Goal: Task Accomplishment & Management: Manage account settings

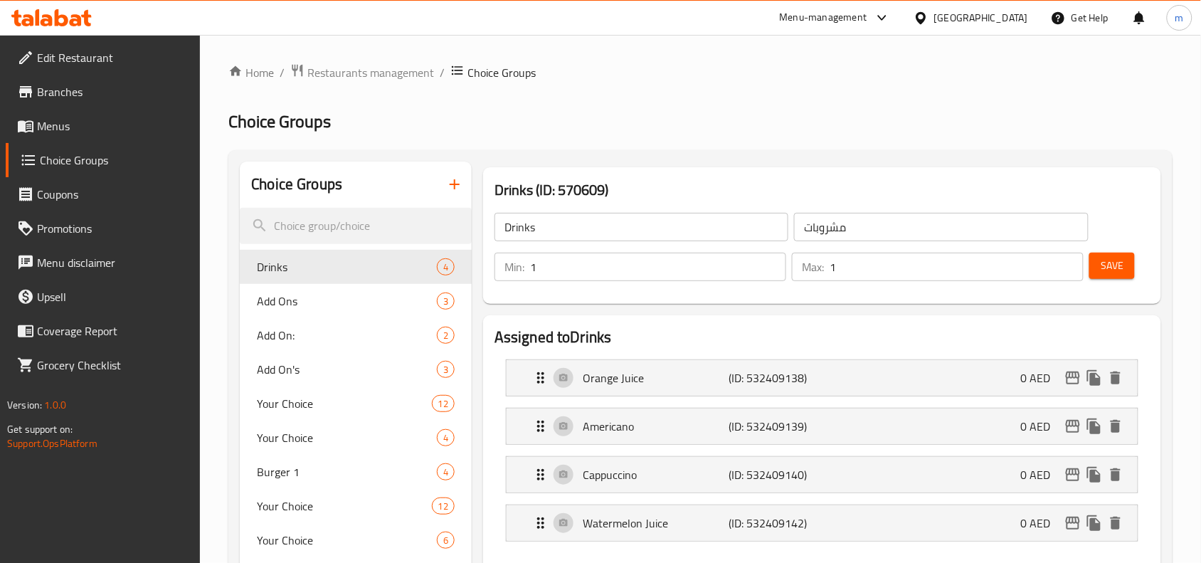
click at [973, 18] on div "United Arab Emirates" at bounding box center [981, 18] width 94 height 16
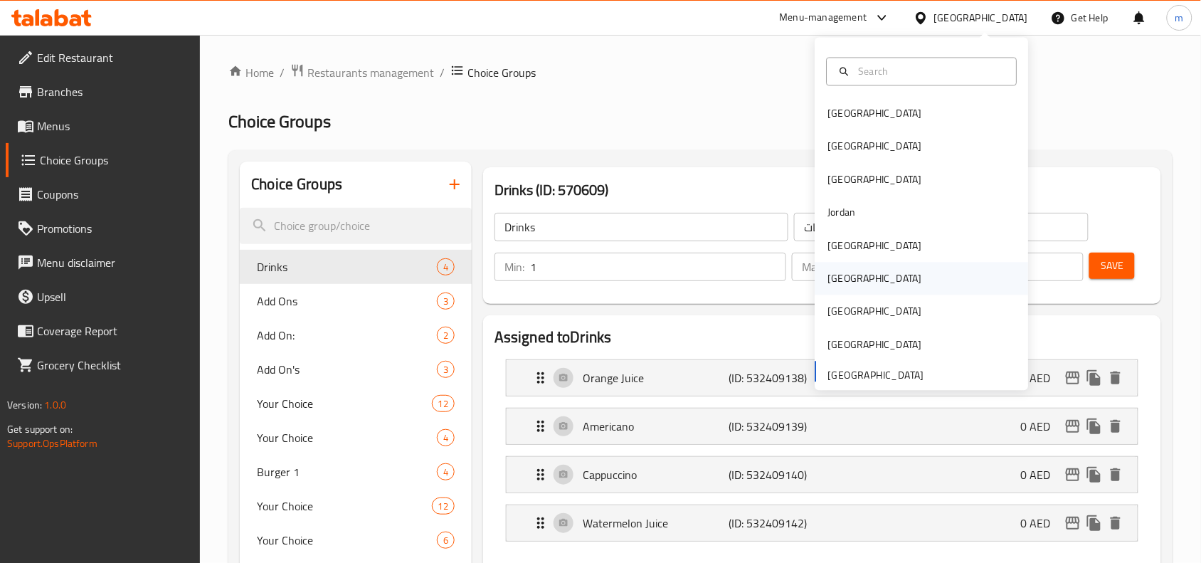
click at [844, 274] on div "[GEOGRAPHIC_DATA]" at bounding box center [875, 279] width 117 height 33
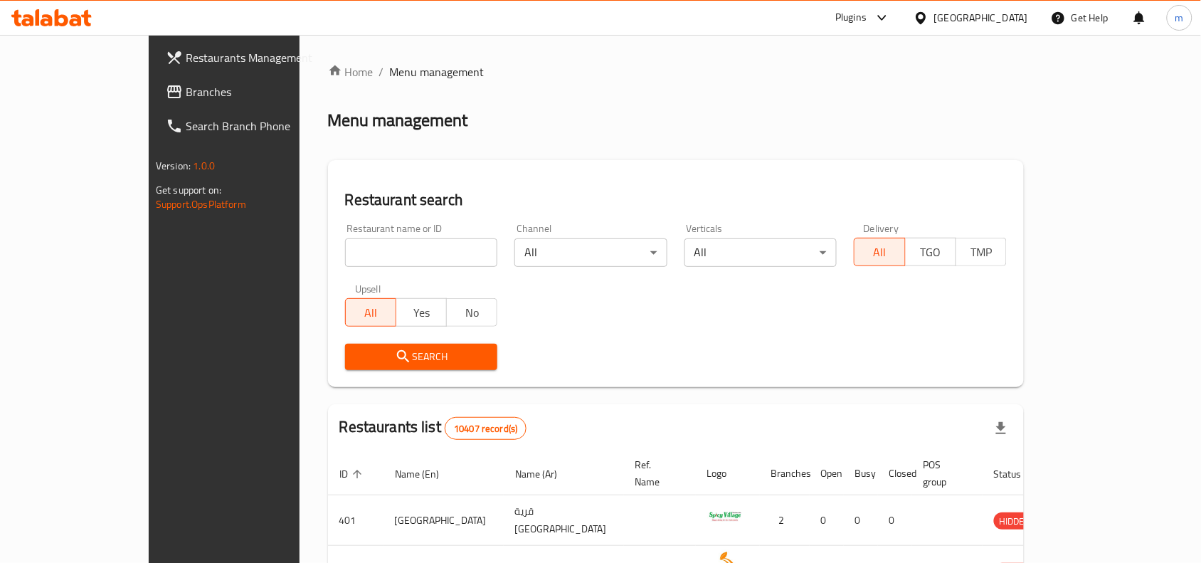
click at [345, 255] on input "search" at bounding box center [421, 252] width 153 height 28
paste input "688009"
type input "688009"
click at [186, 90] on span "Branches" at bounding box center [262, 91] width 152 height 17
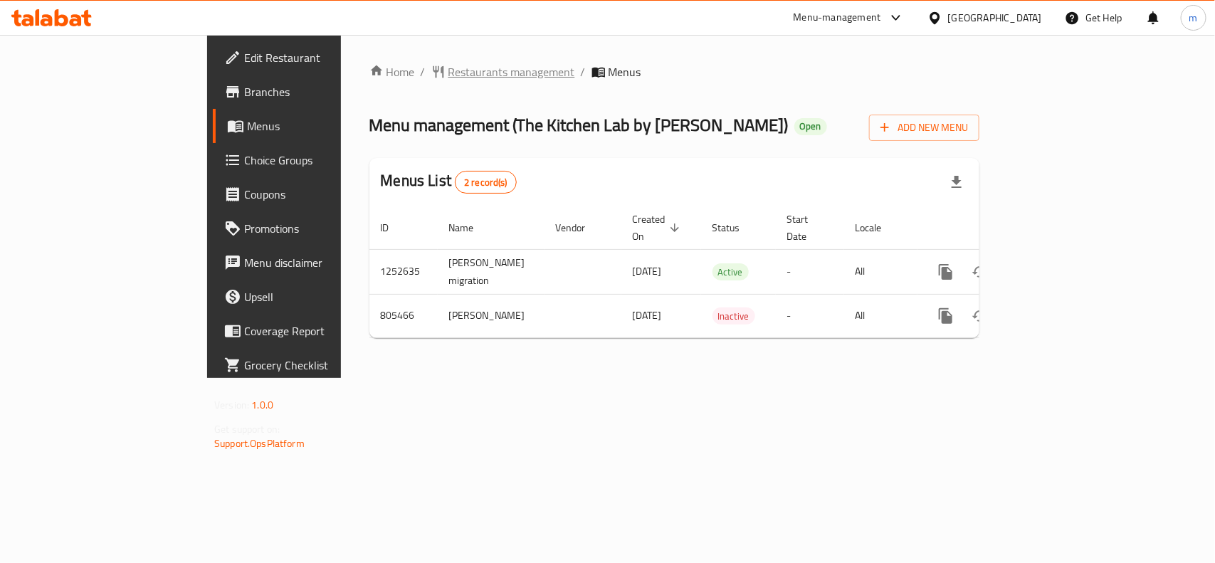
click at [448, 73] on span "Restaurants management" at bounding box center [511, 71] width 127 height 17
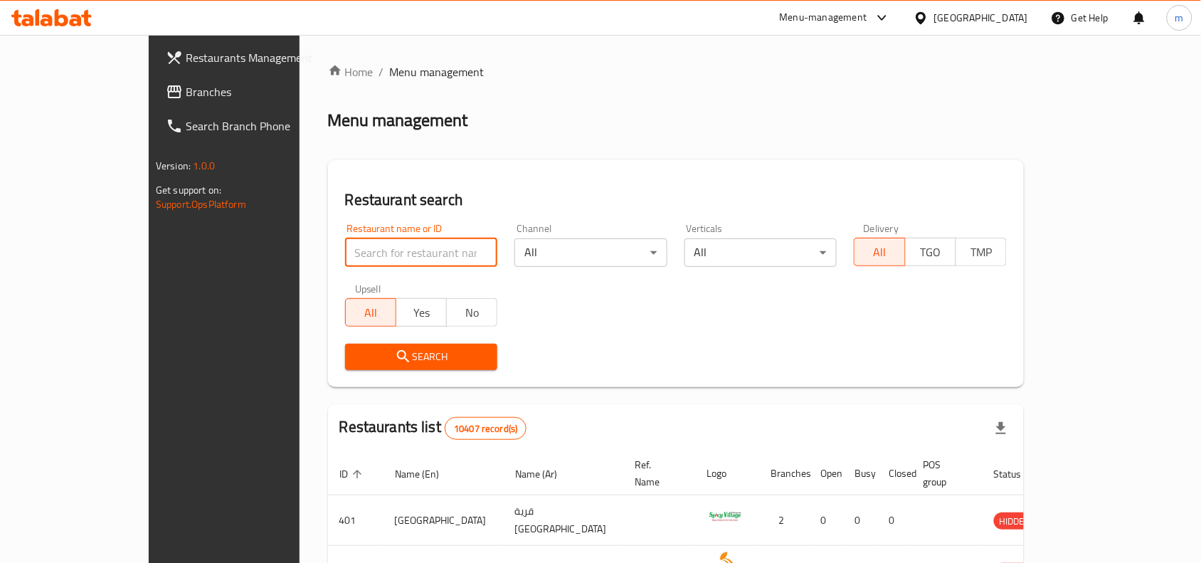
click at [345, 251] on input "search" at bounding box center [421, 252] width 153 height 28
paste input "654140"
type input "654140"
click button "Search" at bounding box center [421, 357] width 153 height 26
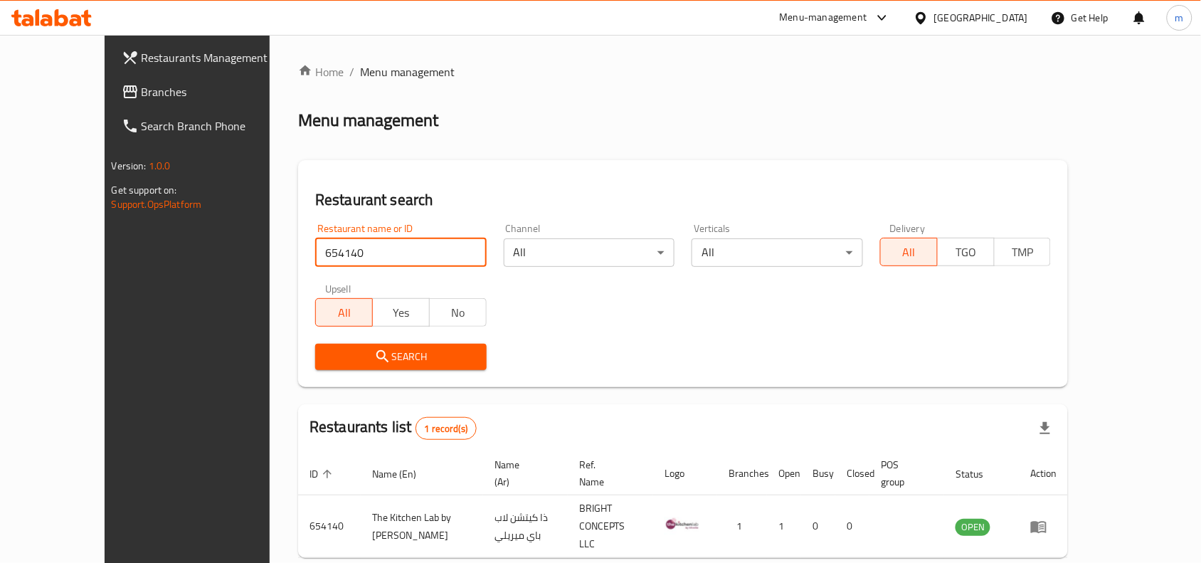
click at [374, 356] on icon "submit" at bounding box center [382, 356] width 17 height 17
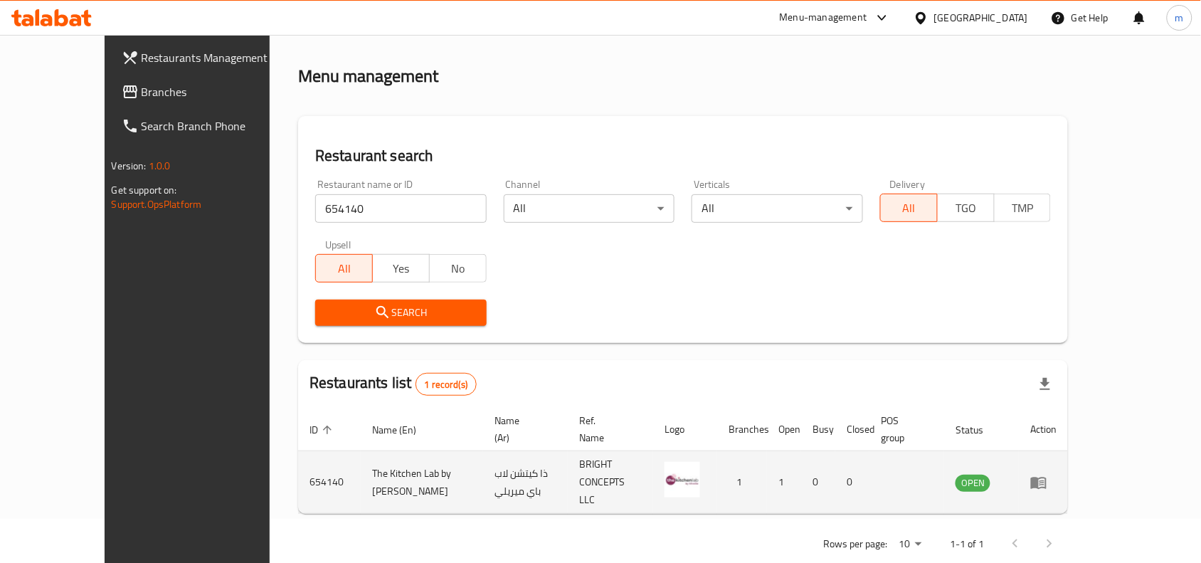
click at [700, 462] on img "enhanced table" at bounding box center [683, 480] width 36 height 36
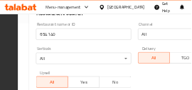
scroll to position [178, 0]
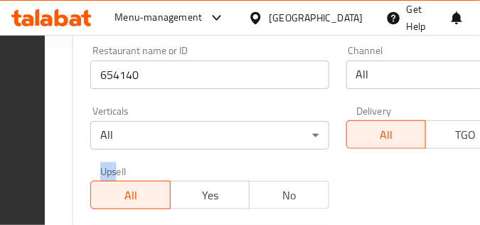
drag, startPoint x: 351, startPoint y: 172, endPoint x: 192, endPoint y: 171, distance: 159.4
click at [192, 171] on div "Restaurant name or ID 654140 Restaurant name or ID Channel All ​ Verticals All …" at bounding box center [338, 149] width 512 height 224
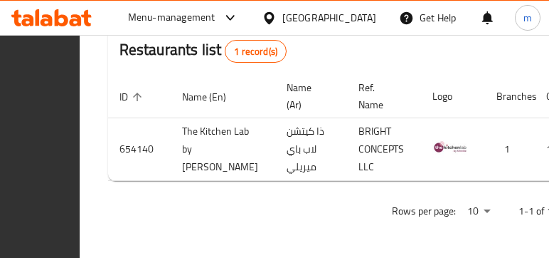
scroll to position [461, 0]
